Goal: Navigation & Orientation: Find specific page/section

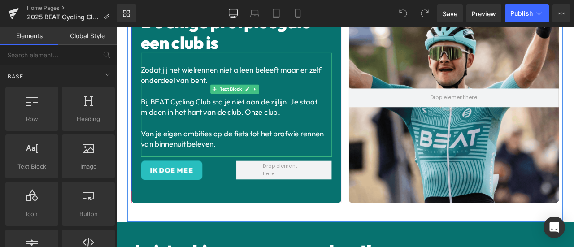
scroll to position [74, 0]
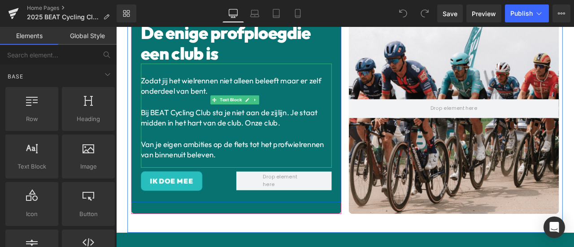
click at [228, 97] on p "Zodat jij het wielrennen niet alleen beleeft maar er zelf onderdeel van bent." at bounding box center [258, 96] width 226 height 25
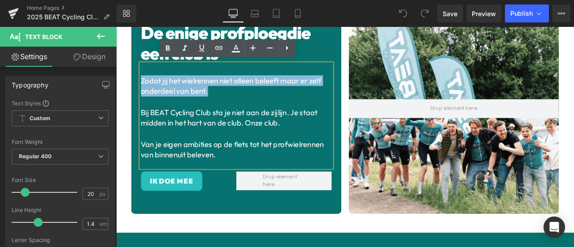
drag, startPoint x: 231, startPoint y: 103, endPoint x: 140, endPoint y: 83, distance: 93.5
click at [139, 83] on div "De enige profploeg die een club is Heading Zodat jij het wielrennen niet alleen…" at bounding box center [259, 124] width 240 height 204
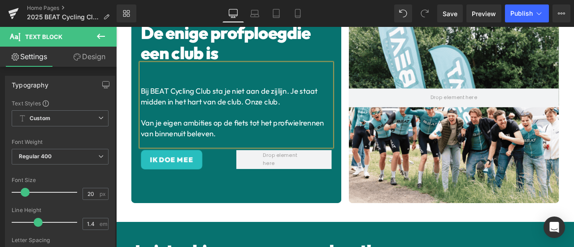
scroll to position [93, 0]
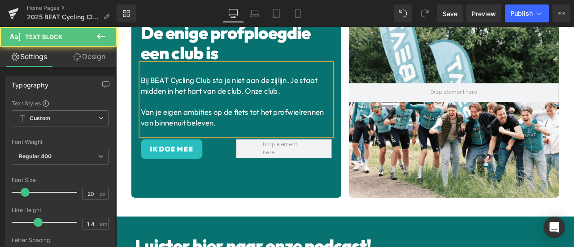
drag, startPoint x: 246, startPoint y: 141, endPoint x: 143, endPoint y: 87, distance: 116.9
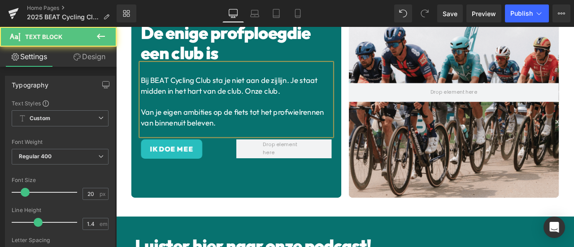
click at [145, 87] on div "Bij BEAT Cycling Club sta je niet aan de zijlijn. Je staat midden in het hart v…" at bounding box center [258, 113] width 226 height 86
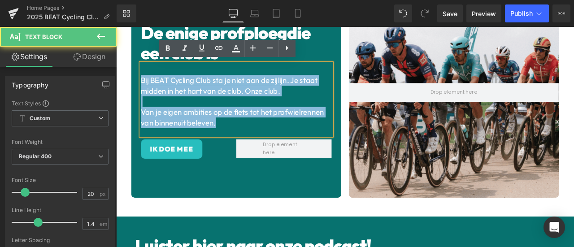
drag, startPoint x: 145, startPoint y: 87, endPoint x: 243, endPoint y: 139, distance: 110.9
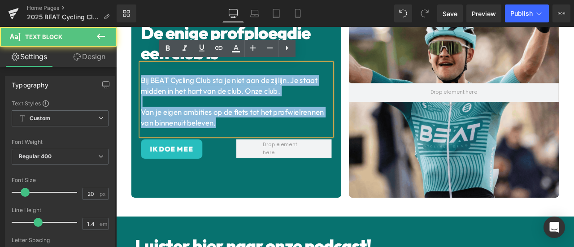
click at [243, 139] on div "Bij BEAT Cycling Club sta je niet aan de zijlijn. Je staat midden in het hart v…" at bounding box center [258, 113] width 226 height 86
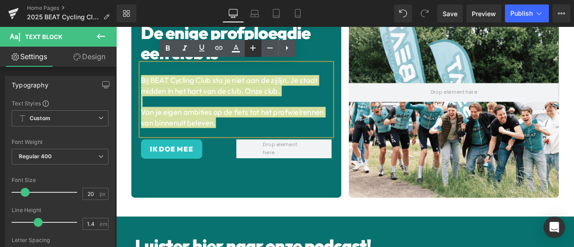
click at [251, 47] on icon at bounding box center [253, 48] width 11 height 11
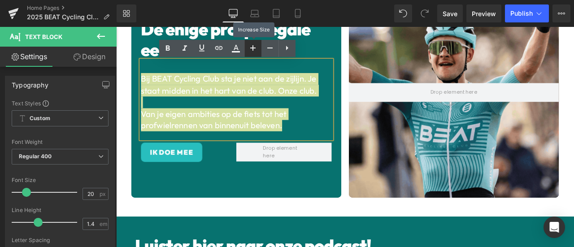
click at [253, 51] on icon at bounding box center [253, 48] width 11 height 11
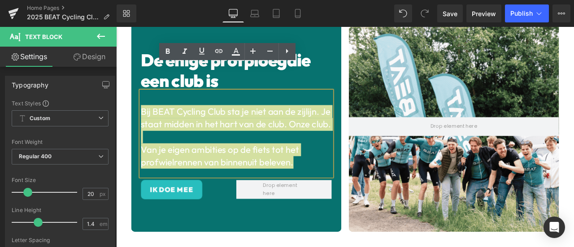
scroll to position [74, 0]
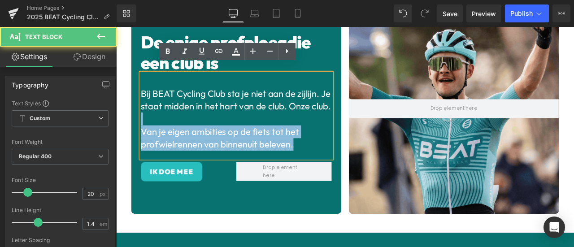
click at [368, 143] on div "Bij BEAT Cycling Club sta je niet aan de zijlijn. Je staat midden in het hart v…" at bounding box center [258, 132] width 226 height 101
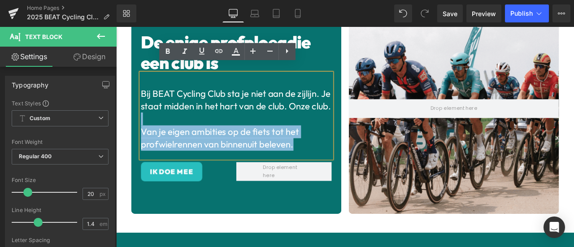
click at [341, 170] on p "Van je eigen ambities op de fiets tot het profwielrennen van binnenuit beleven." at bounding box center [258, 158] width 226 height 30
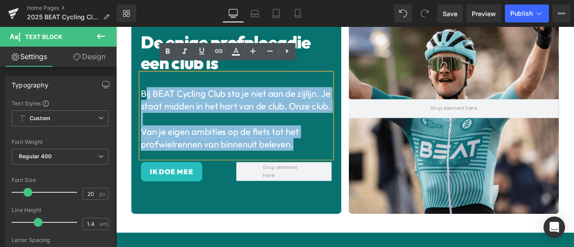
drag, startPoint x: 335, startPoint y: 170, endPoint x: 149, endPoint y: 90, distance: 202.1
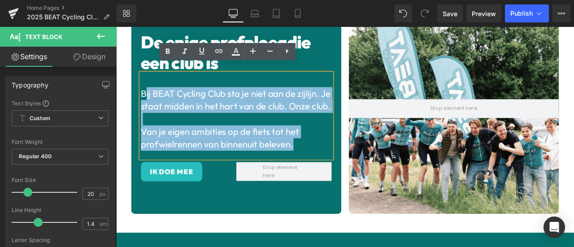
click at [149, 90] on div "Bij BEAT Cycling Club sta je niet aan de zijlijn. Je staat midden in het hart v…" at bounding box center [258, 132] width 226 height 101
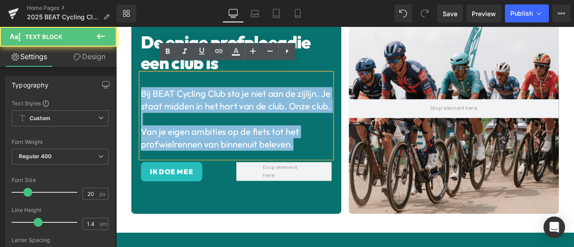
drag, startPoint x: 147, startPoint y: 96, endPoint x: 327, endPoint y: 171, distance: 195.4
click at [327, 171] on div "Bij BEAT Cycling Club sta je niet aan de zijlijn. Je staat midden in het hart v…" at bounding box center [258, 132] width 226 height 101
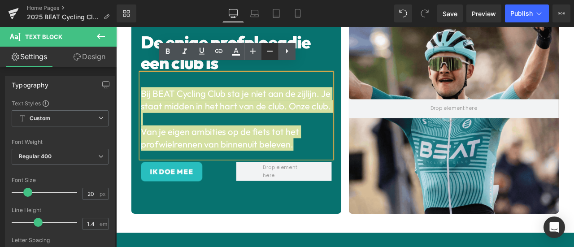
click at [265, 52] on icon at bounding box center [270, 51] width 11 height 11
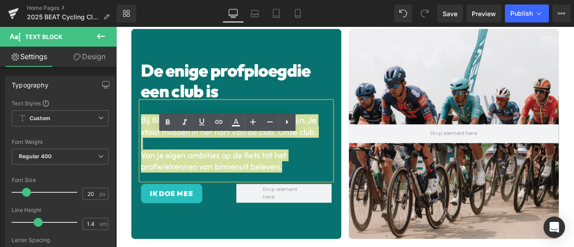
scroll to position [0, 0]
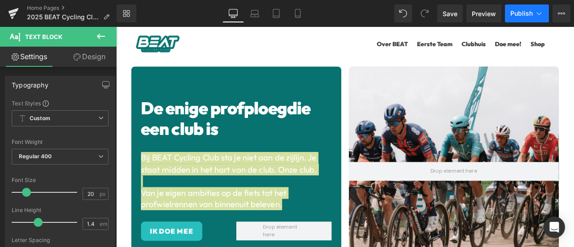
click at [513, 12] on span "Publish" at bounding box center [521, 13] width 22 height 7
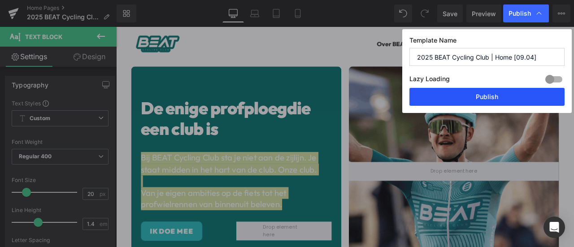
click at [479, 94] on button "Publish" at bounding box center [486, 97] width 155 height 18
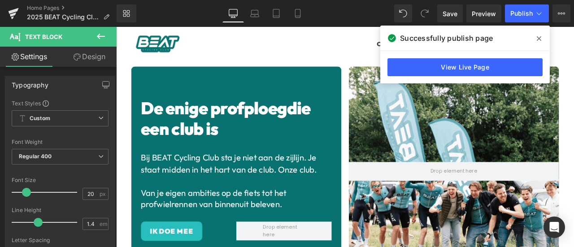
click at [406, 52] on ul "Open winkelwagen Winkelwagen ( 0 ) Over BEAT Eerste Team Clubhuis Doe mee! Shop…" at bounding box center [387, 47] width 543 height 35
